Goal: Task Accomplishment & Management: Manage account settings

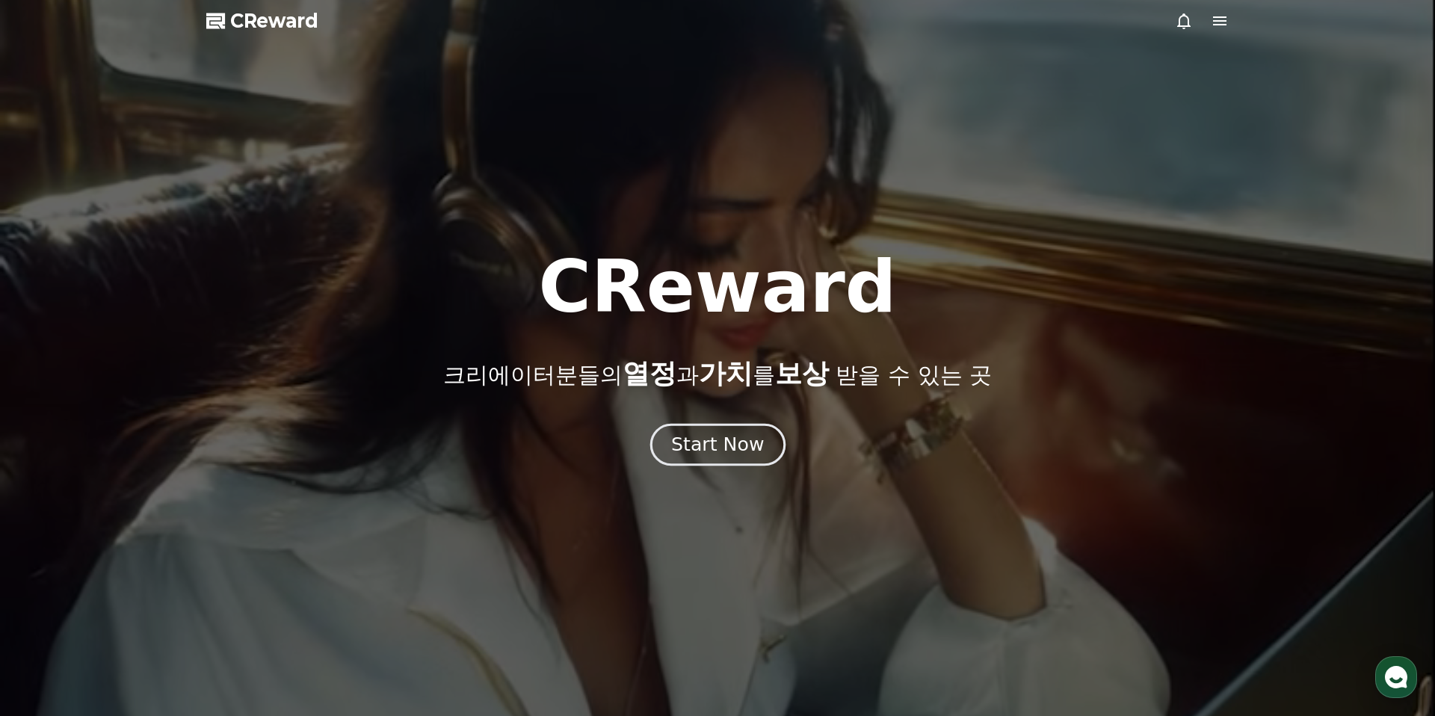
click at [743, 425] on button "Start Now" at bounding box center [717, 445] width 135 height 43
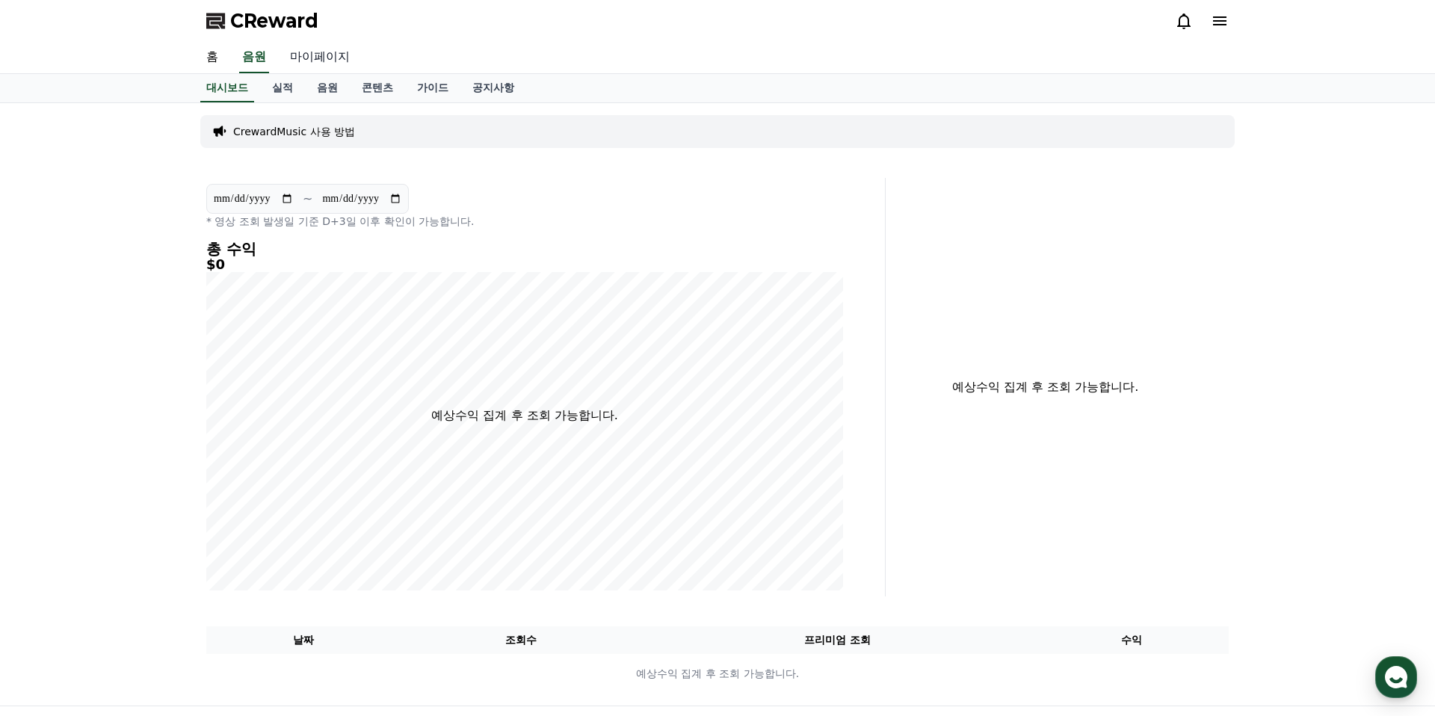
click at [289, 54] on link "마이페이지" at bounding box center [320, 57] width 84 height 31
select select "**********"
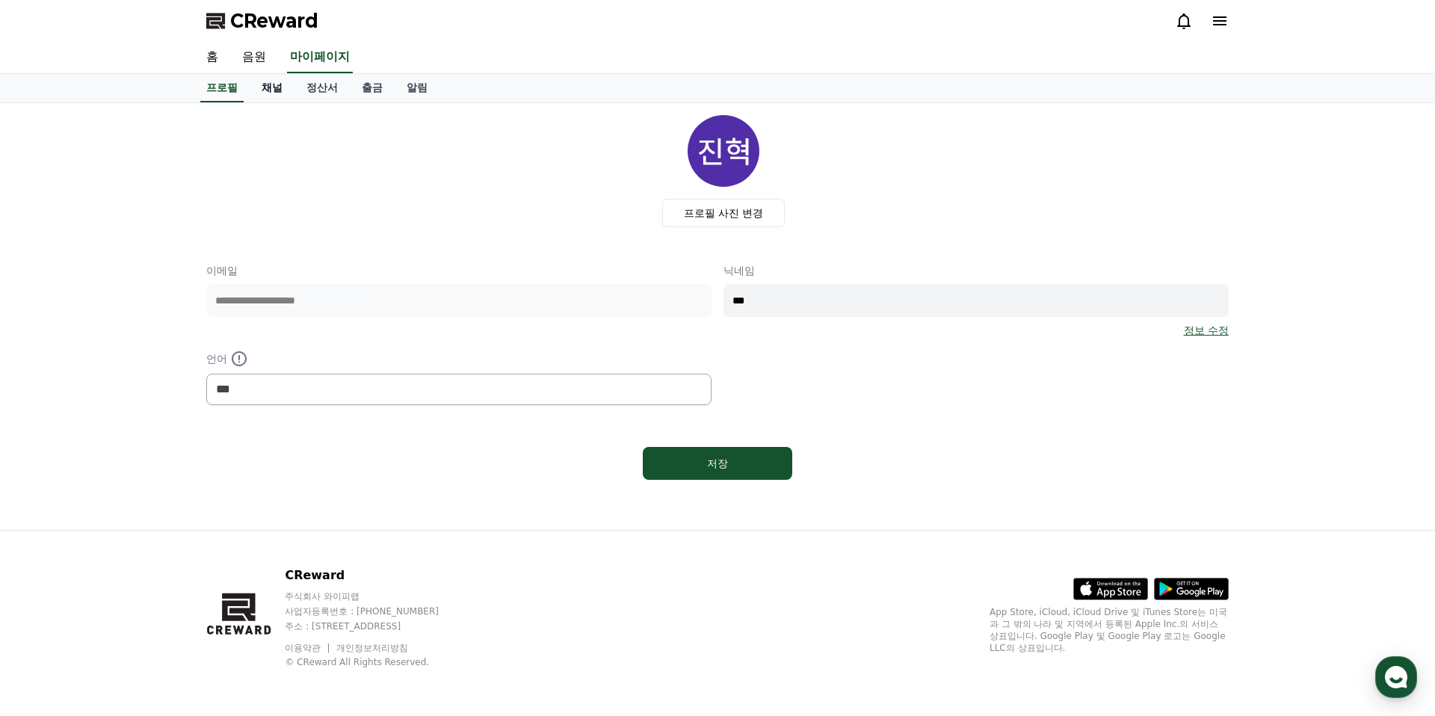
click at [277, 86] on link "채널" at bounding box center [272, 88] width 45 height 28
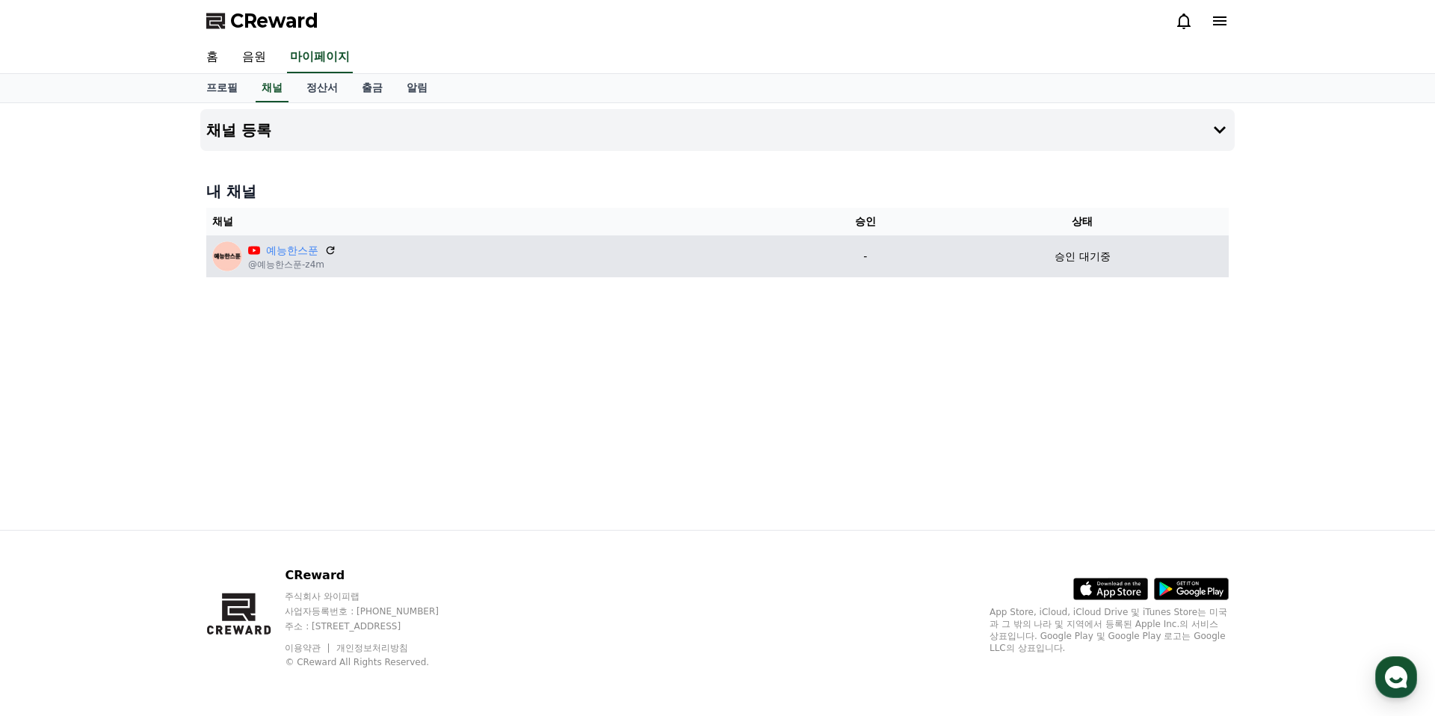
click at [1057, 239] on td "승인 대기중" at bounding box center [1083, 257] width 292 height 42
click at [259, 260] on p "@예능한스푼-z4m" at bounding box center [292, 265] width 88 height 12
click at [272, 244] on link "예능한스푼" at bounding box center [292, 251] width 52 height 16
click at [485, 272] on td "예능한스푼 @예능한스푼-z4m" at bounding box center [500, 257] width 588 height 42
